Goal: Task Accomplishment & Management: Manage account settings

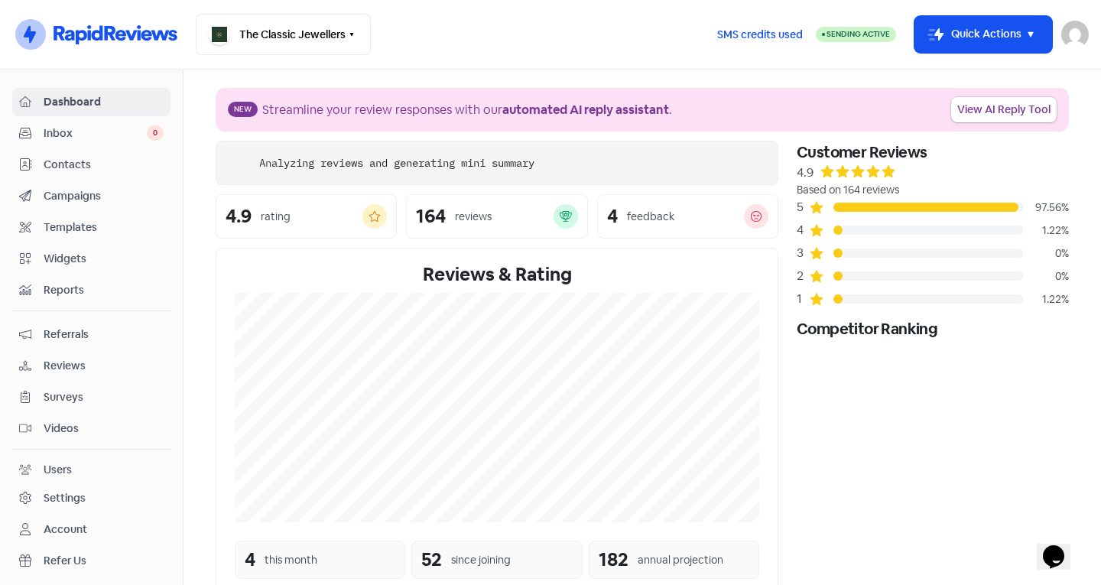
click at [102, 139] on span "Inbox" at bounding box center [95, 133] width 103 height 16
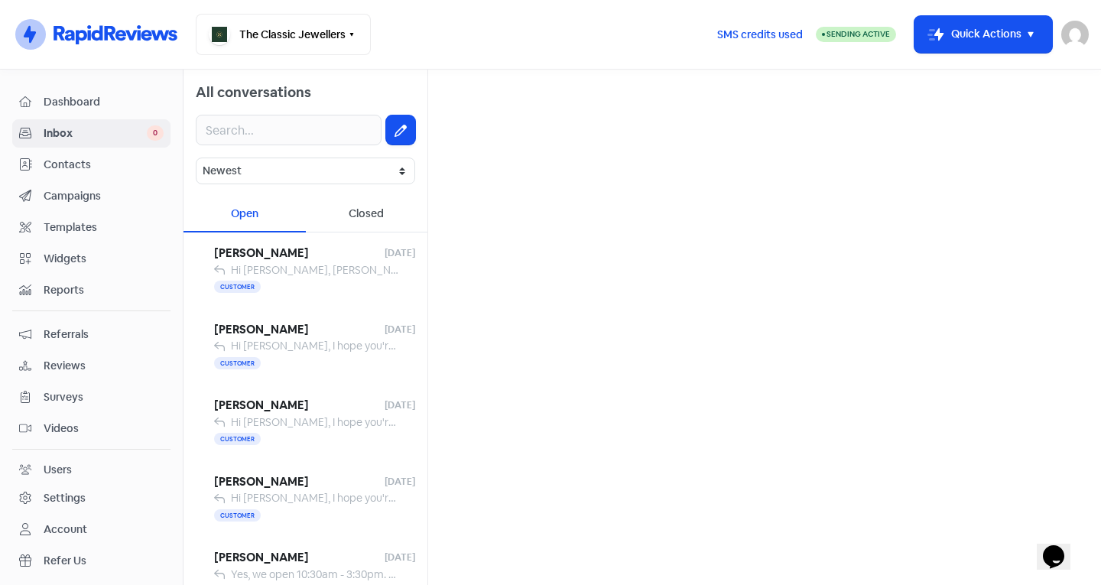
click at [63, 166] on span "Contacts" at bounding box center [104, 165] width 120 height 16
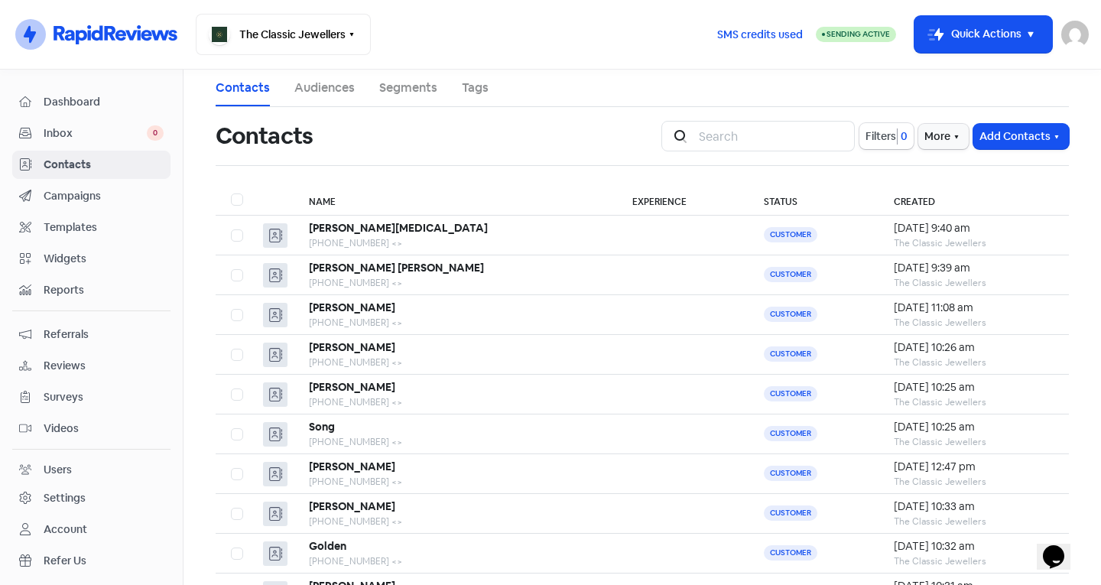
click at [95, 125] on span "Inbox" at bounding box center [95, 133] width 103 height 16
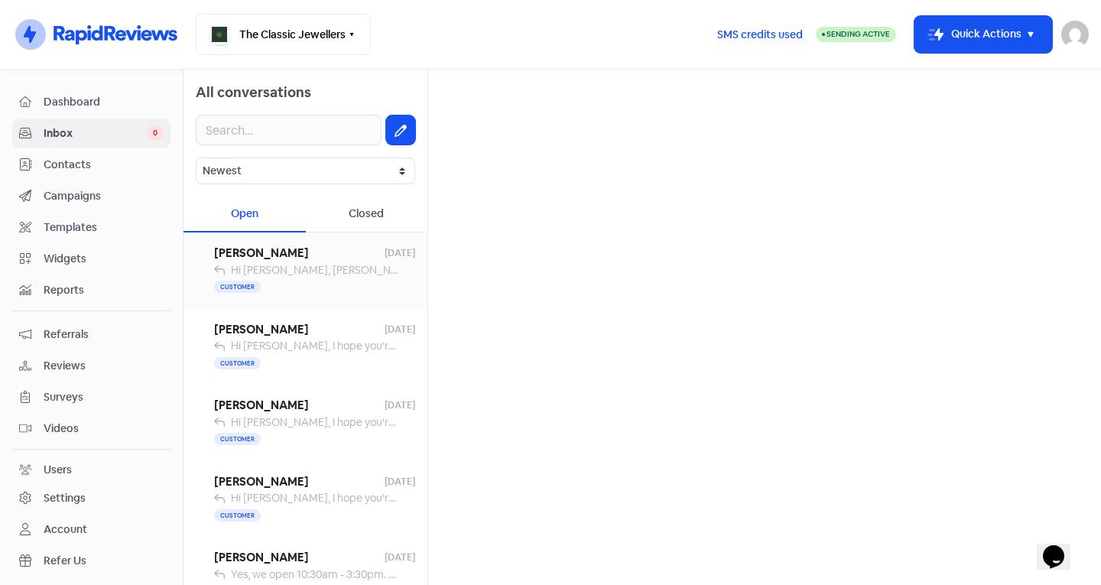
click at [307, 283] on div "Customer" at bounding box center [314, 287] width 201 height 18
